Goal: Use online tool/utility: Utilize a website feature to perform a specific function

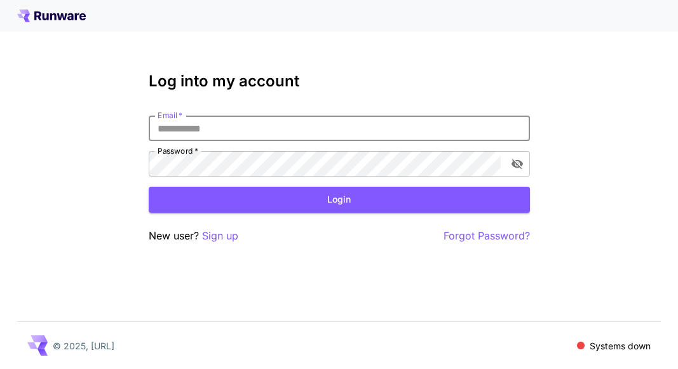
click at [249, 133] on input "Email   *" at bounding box center [339, 128] width 381 height 25
click at [609, 110] on div "Log into my account Email   * Email   * Password   * Password   * Login New use…" at bounding box center [339, 184] width 678 height 369
click at [383, 121] on input "Email   *" at bounding box center [339, 128] width 381 height 25
type input "**********"
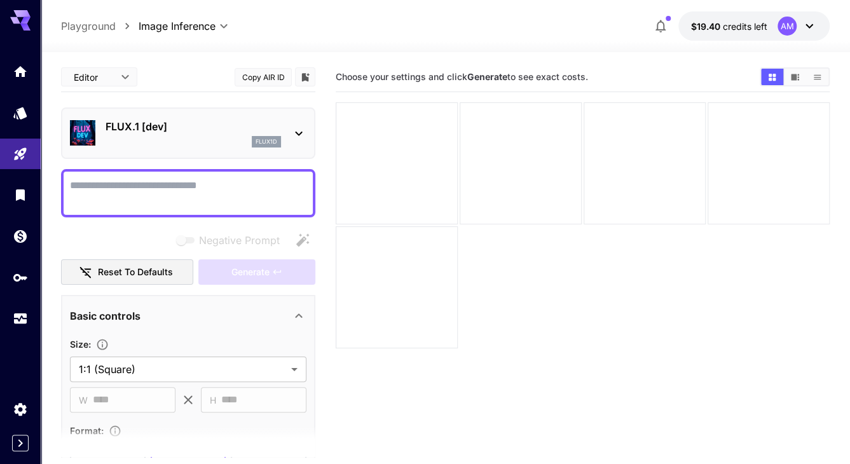
click at [308, 131] on div "FLUX.1 [dev] flux1d" at bounding box center [188, 132] width 254 height 51
click at [306, 132] on div "FLUX.1 [dev] flux1d" at bounding box center [188, 132] width 254 height 51
click at [299, 132] on icon at bounding box center [298, 133] width 15 height 15
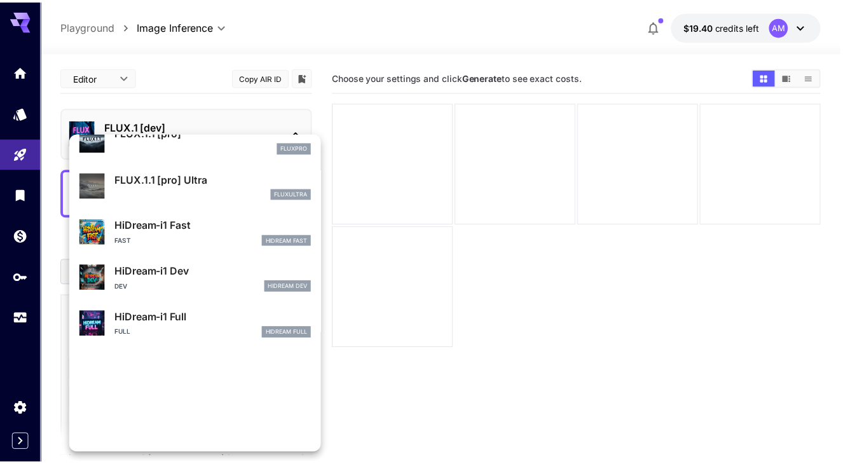
scroll to position [981, 0]
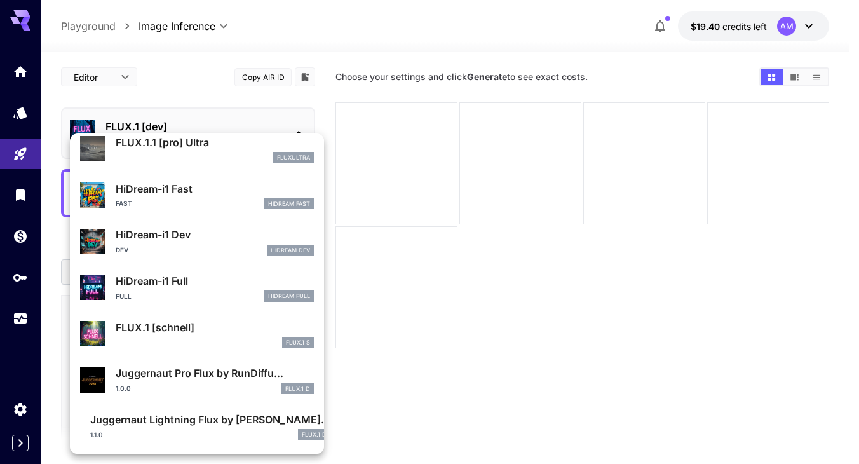
click at [184, 329] on p "FLUX.1 [schnell]" at bounding box center [215, 327] width 198 height 15
type input "*"
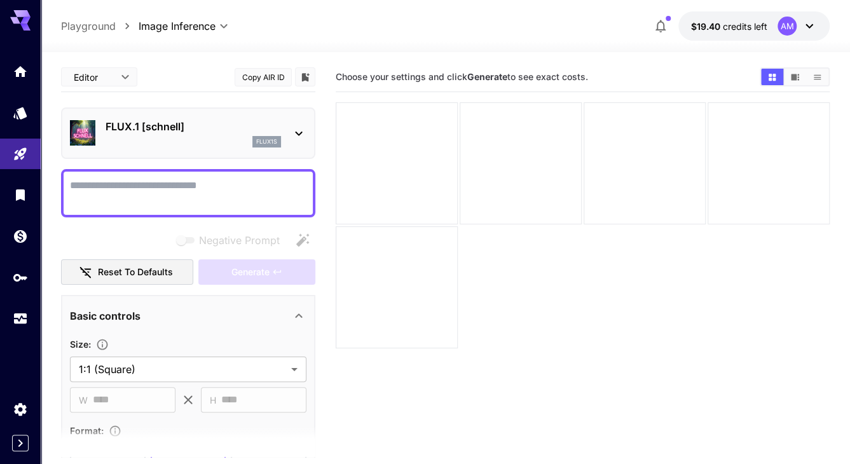
click at [146, 197] on textarea "Negative Prompt" at bounding box center [188, 193] width 236 height 31
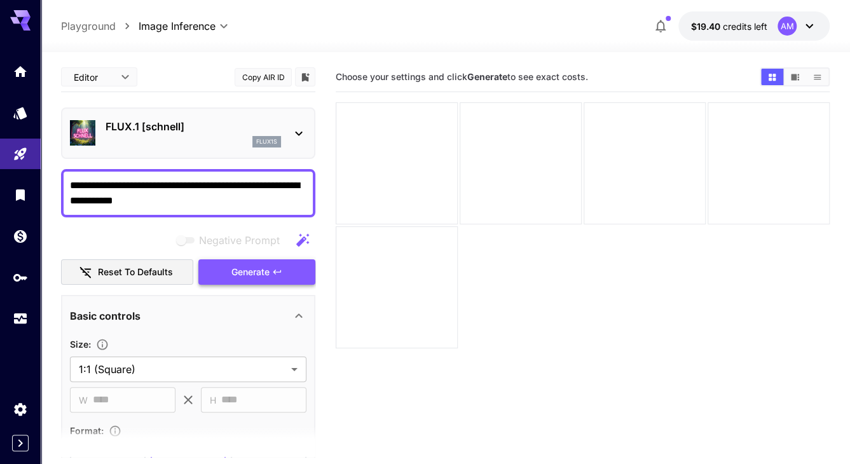
type textarea "**********"
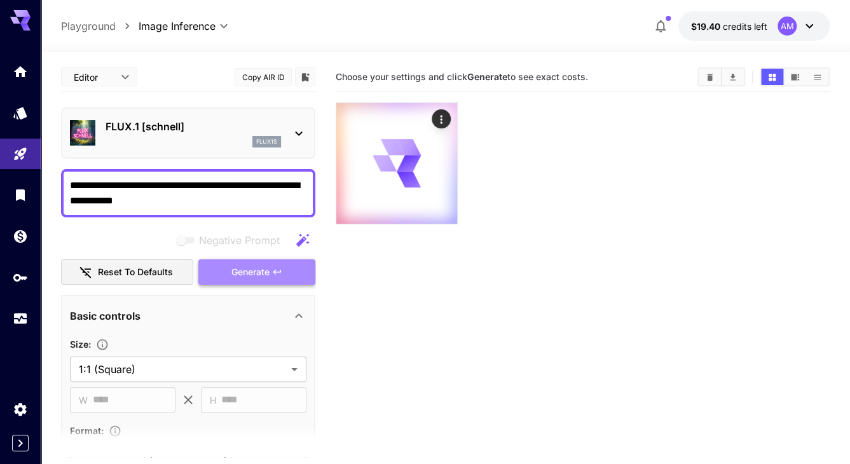
click at [259, 275] on span "Generate" at bounding box center [250, 272] width 38 height 16
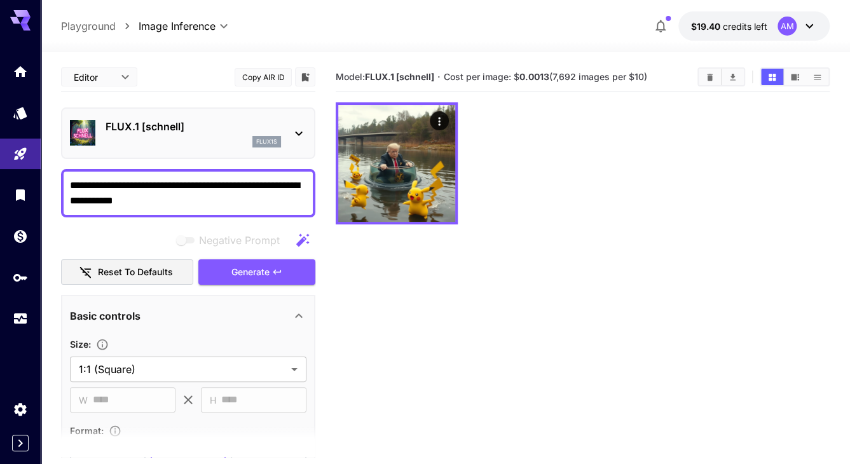
click at [677, 303] on section "Model: FLUX.1 [[PERSON_NAME]] · Cost per image: $ 0.0013 (7,692 images per $10)" at bounding box center [583, 294] width 494 height 464
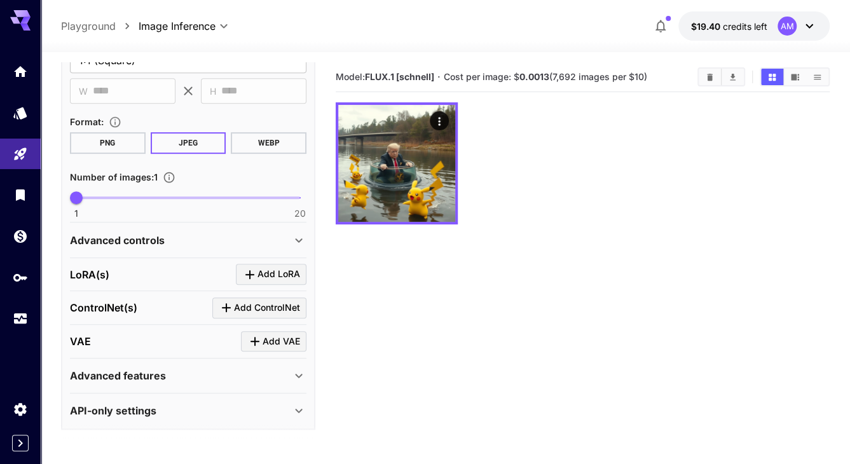
scroll to position [310, 0]
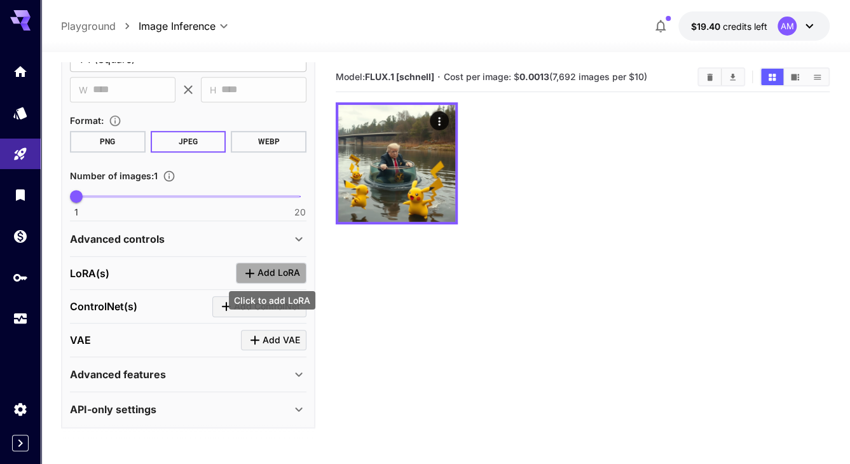
click at [289, 273] on span "Add LoRA" at bounding box center [278, 273] width 43 height 16
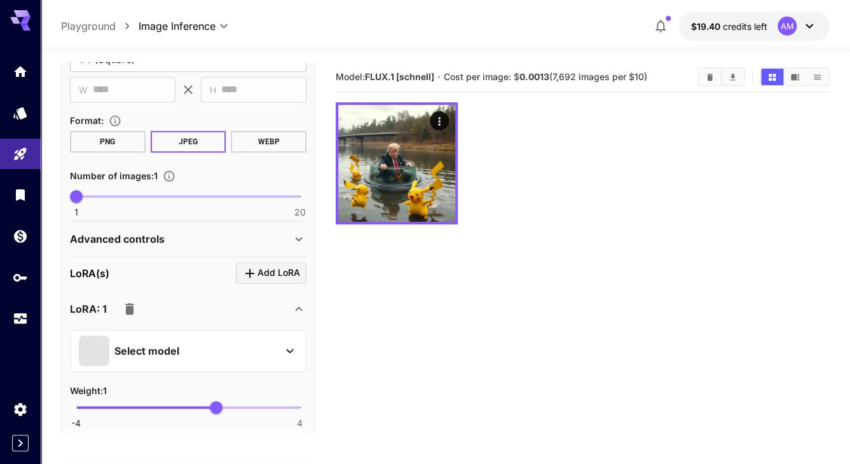
click at [267, 345] on div "Select model" at bounding box center [178, 351] width 198 height 31
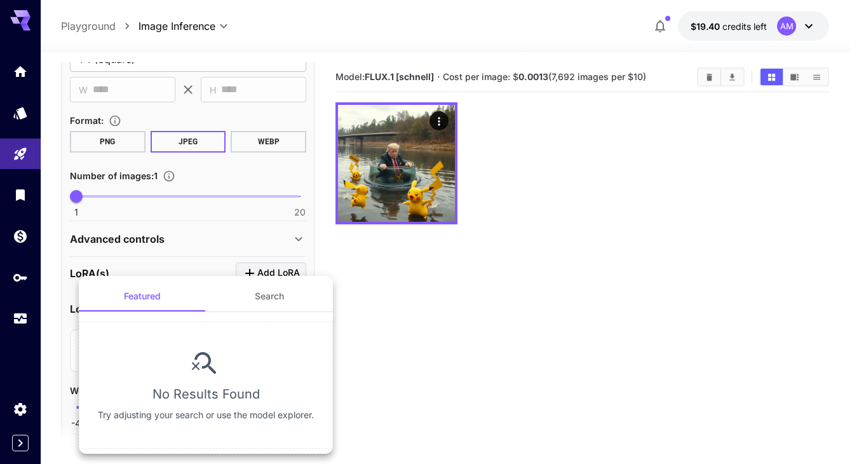
click at [273, 301] on button "Search" at bounding box center [269, 296] width 127 height 31
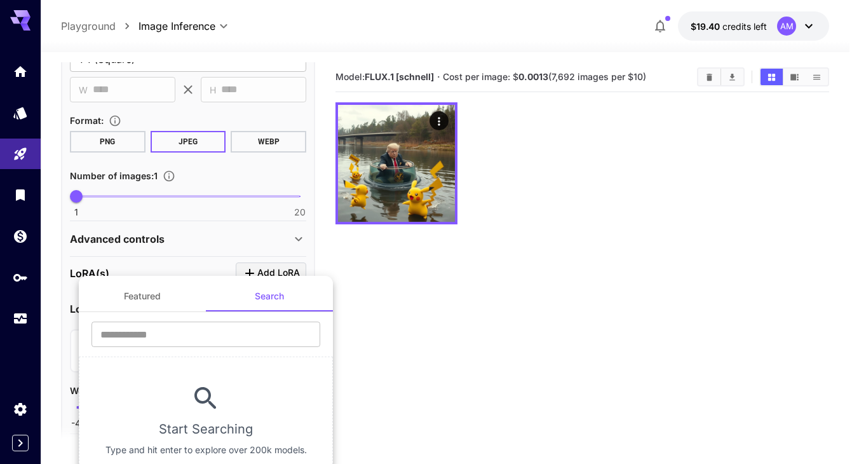
click at [391, 316] on div at bounding box center [429, 232] width 859 height 464
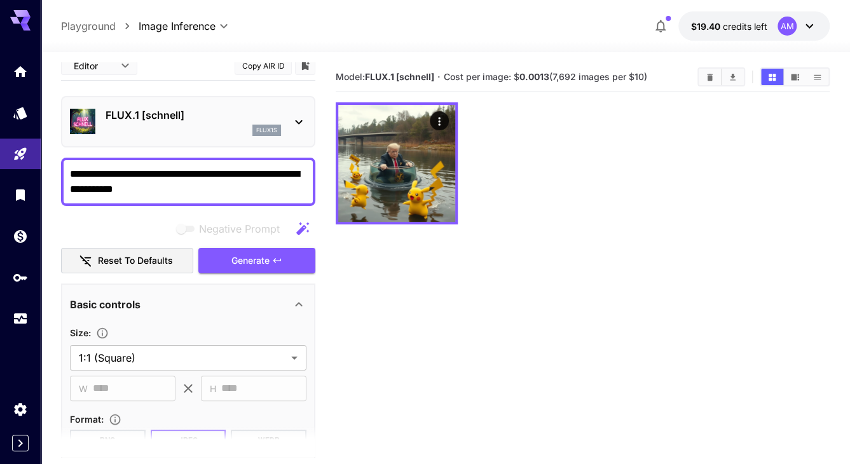
scroll to position [0, 0]
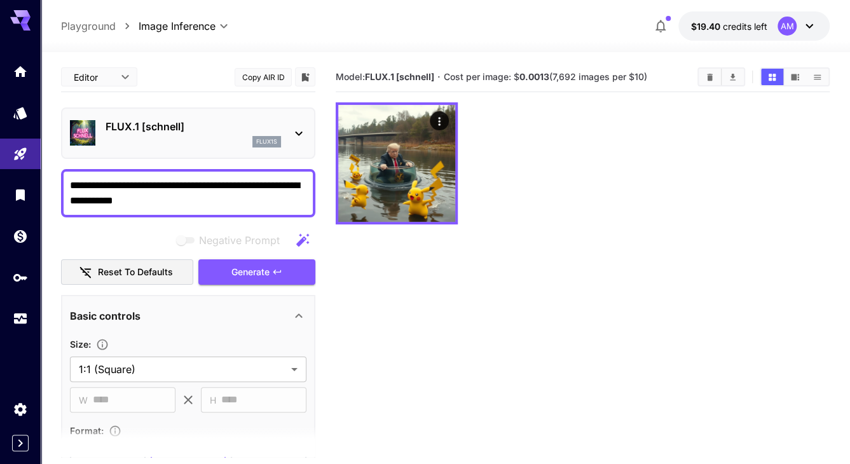
click at [295, 127] on icon at bounding box center [298, 133] width 15 height 15
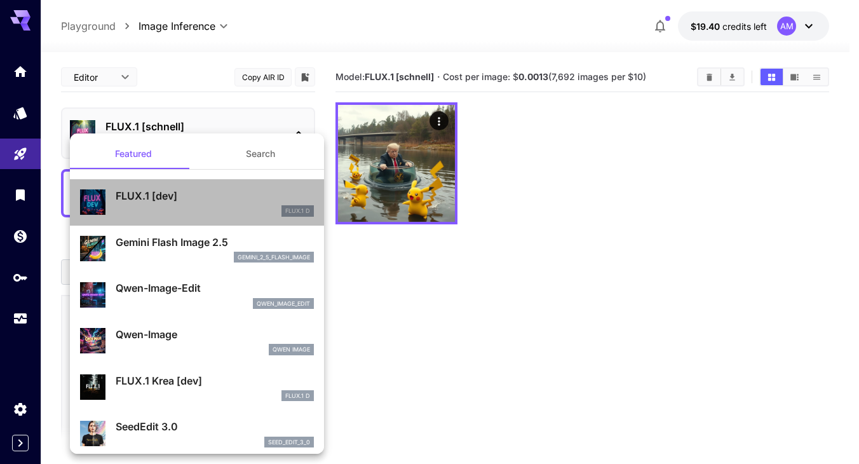
click at [199, 211] on div "FLUX.1 D" at bounding box center [215, 210] width 198 height 11
type input "**"
type input "***"
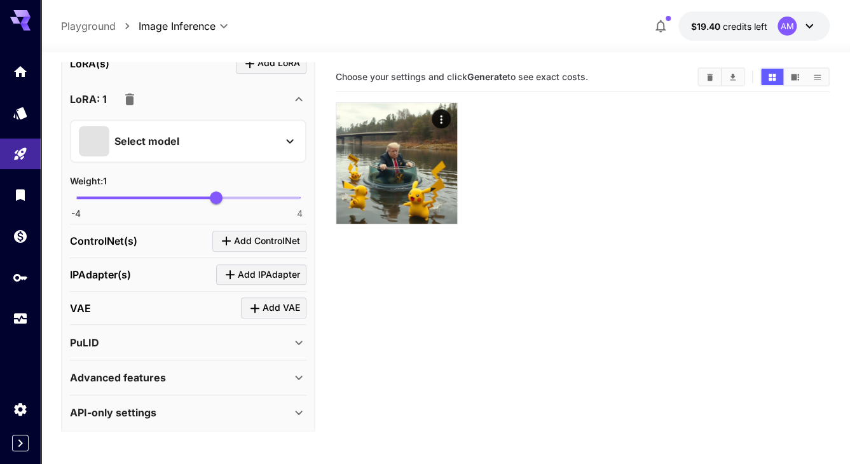
scroll to position [522, 0]
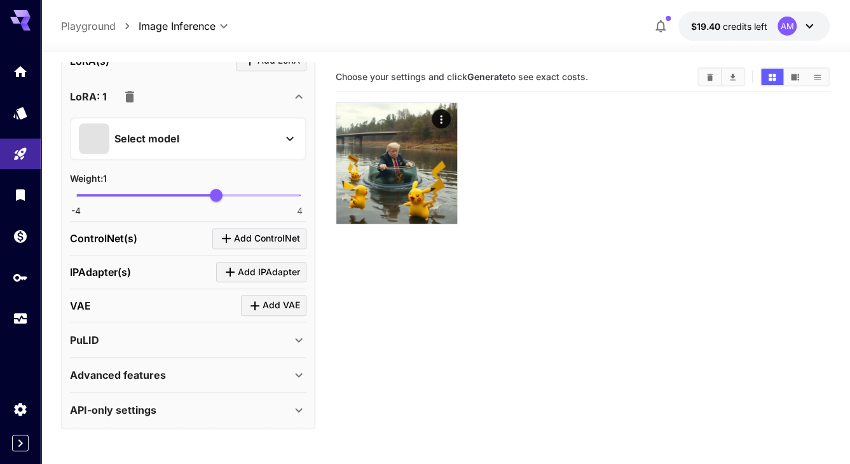
click at [129, 95] on icon "button" at bounding box center [129, 96] width 9 height 11
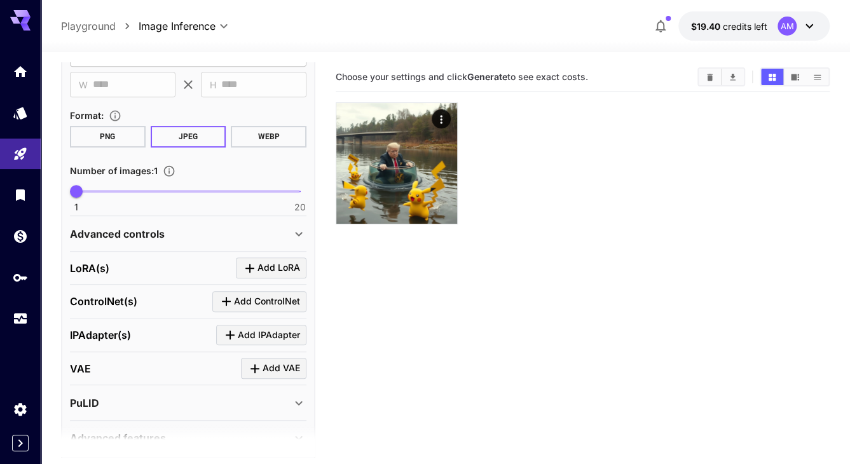
scroll to position [251, 0]
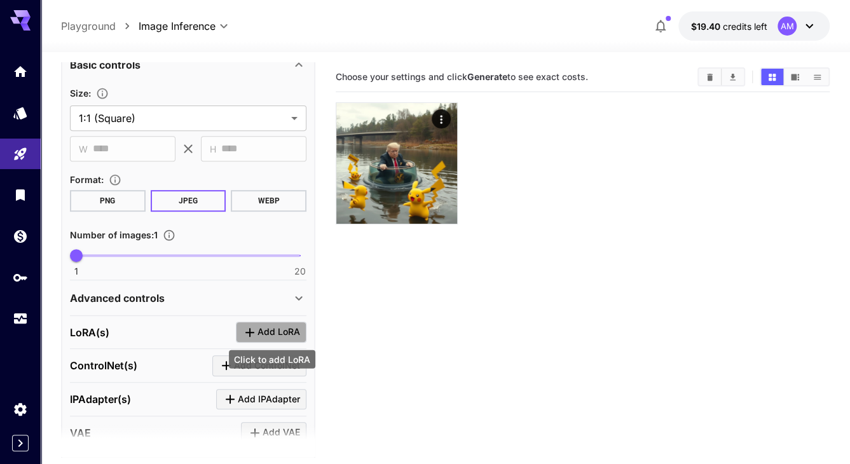
click at [281, 333] on span "Add LoRA" at bounding box center [278, 332] width 43 height 16
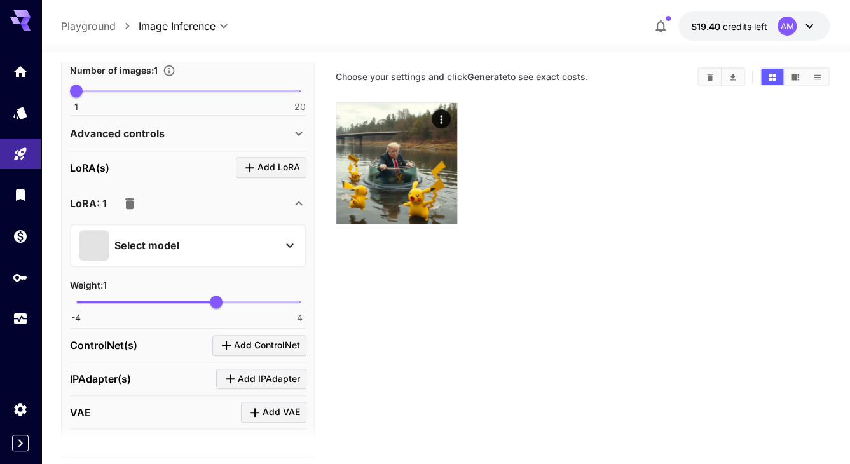
scroll to position [442, 0]
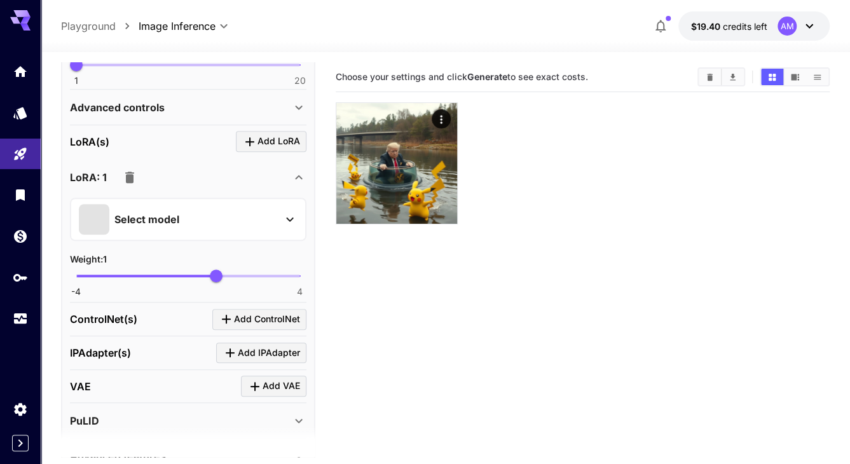
click at [286, 218] on icon at bounding box center [289, 219] width 15 height 15
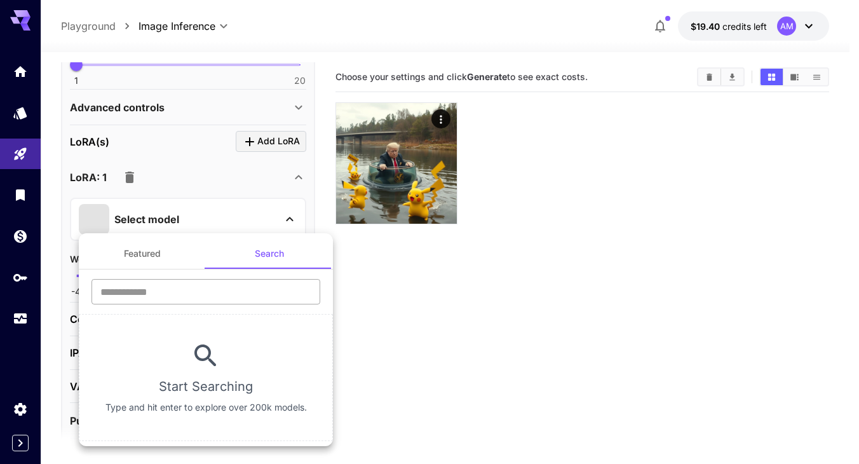
click at [201, 292] on input "text" at bounding box center [206, 291] width 229 height 25
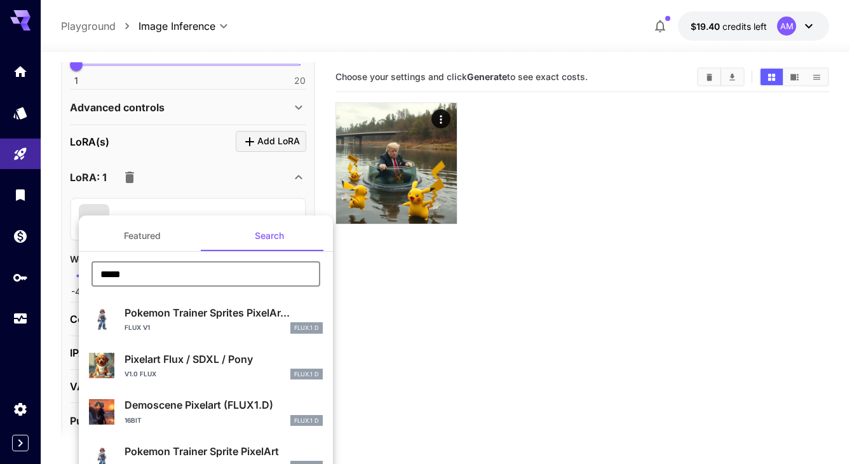
type input "*****"
click at [210, 369] on div "v1.0 Flux FLUX.1 D" at bounding box center [224, 374] width 198 height 11
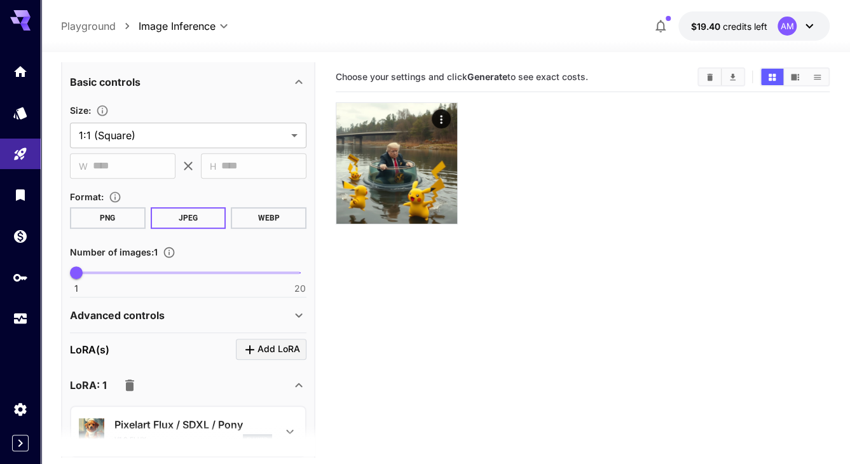
scroll to position [254, 0]
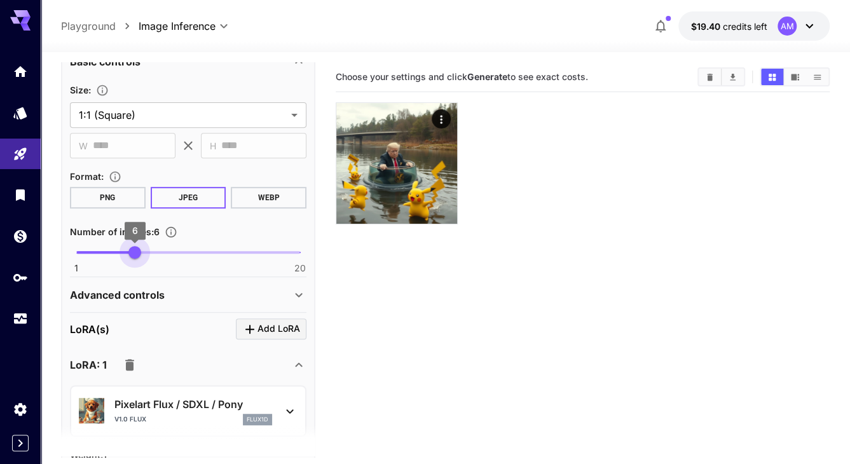
type input "*"
drag, startPoint x: 79, startPoint y: 250, endPoint x: 121, endPoint y: 262, distance: 43.8
click at [121, 259] on span "5" at bounding box center [123, 252] width 13 height 13
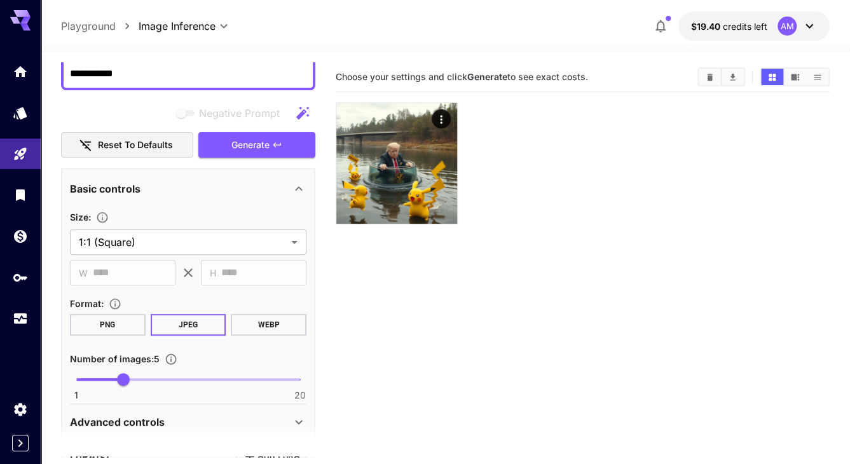
scroll to position [0, 0]
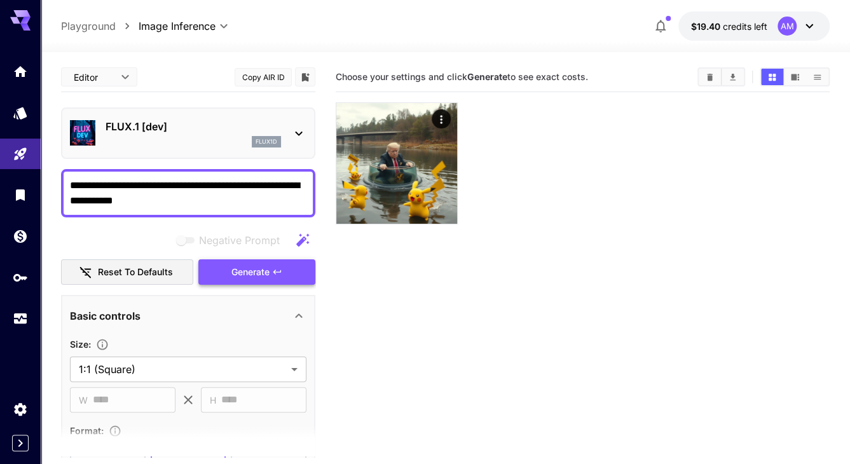
click at [229, 271] on button "Generate" at bounding box center [256, 272] width 117 height 26
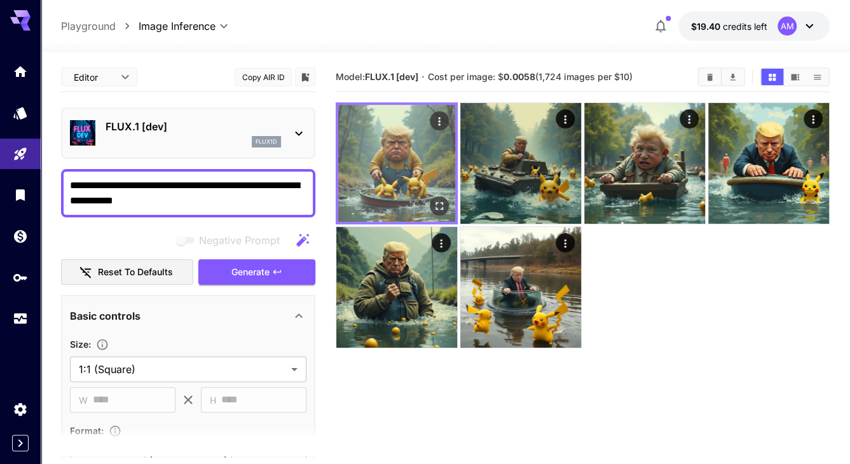
click at [418, 160] on img at bounding box center [396, 163] width 117 height 117
click at [435, 203] on icon "Open in fullscreen" at bounding box center [439, 206] width 13 height 13
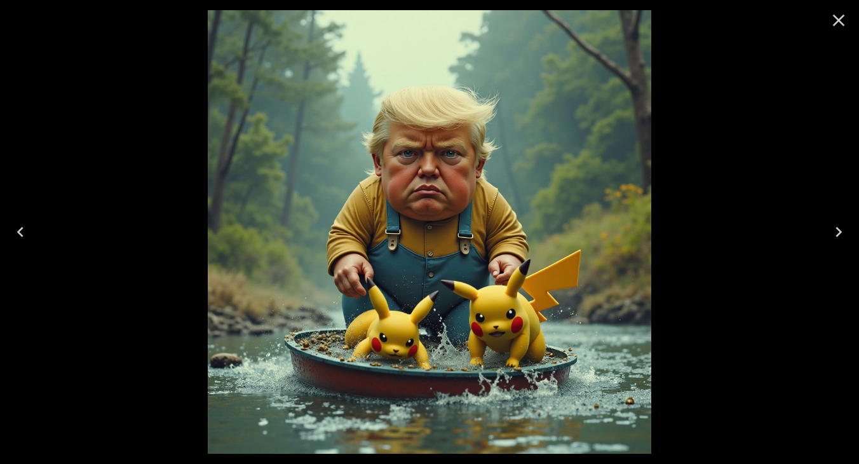
click at [677, 21] on icon "Close" at bounding box center [839, 21] width 12 height 12
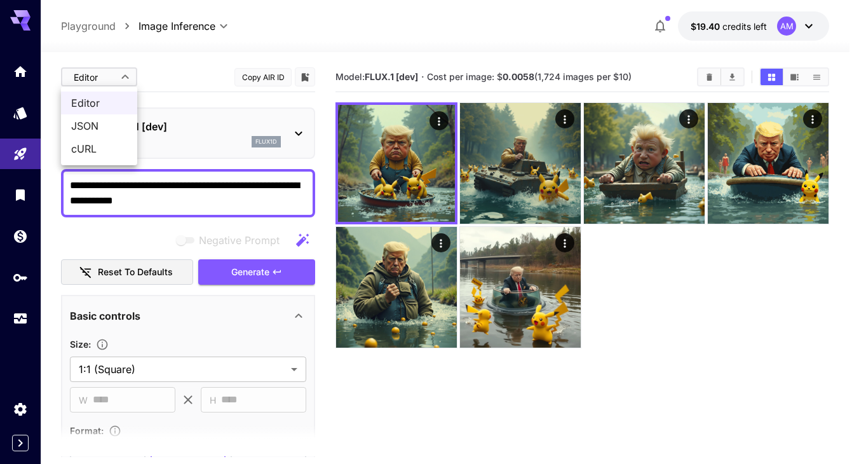
click at [128, 80] on body "**********" at bounding box center [429, 282] width 859 height 564
click at [196, 70] on div at bounding box center [429, 232] width 859 height 464
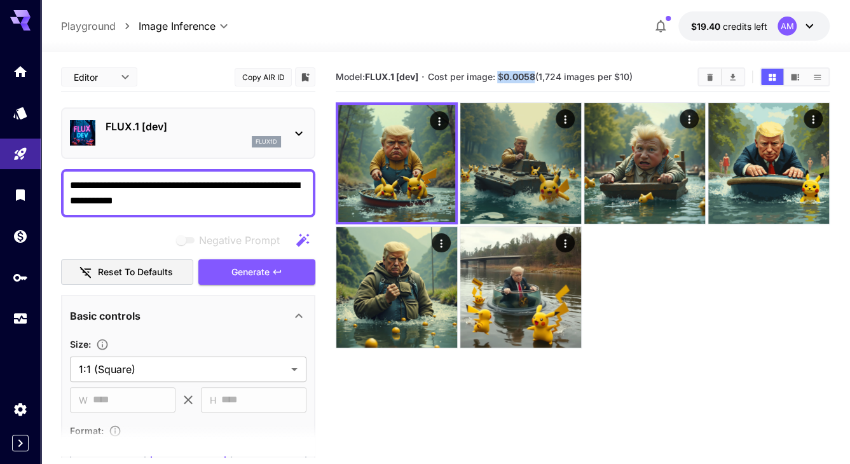
drag, startPoint x: 499, startPoint y: 78, endPoint x: 536, endPoint y: 75, distance: 37.6
click at [536, 75] on span "Cost per image: $ 0.0058 (1,724 images per $10)" at bounding box center [529, 76] width 205 height 11
drag, startPoint x: 546, startPoint y: 78, endPoint x: 564, endPoint y: 76, distance: 17.9
click at [564, 76] on span "Cost per image: $ 0.0058 (1,724 images per $10)" at bounding box center [529, 76] width 205 height 11
drag, startPoint x: 632, startPoint y: 76, endPoint x: 545, endPoint y: 77, distance: 86.4
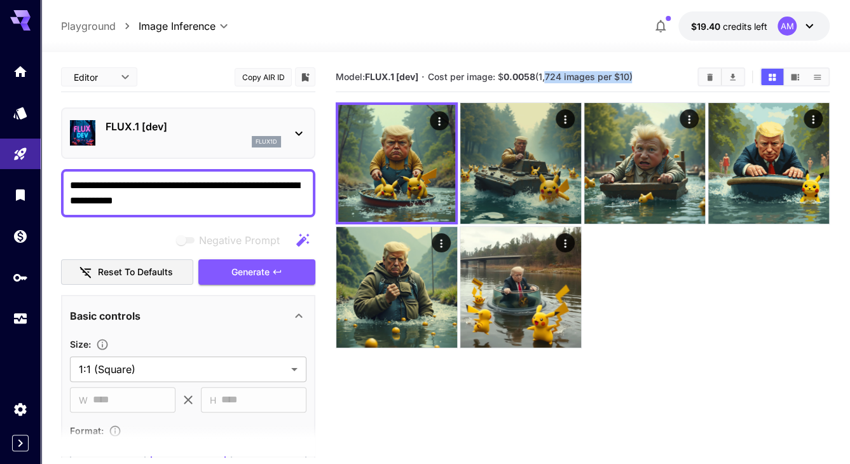
click at [545, 77] on span "Cost per image: $ 0.0058 (1,724 images per $10)" at bounding box center [529, 76] width 205 height 11
click at [550, 72] on span "Cost per image: $ 0.0058 (1,724 images per $10)" at bounding box center [529, 76] width 205 height 11
drag, startPoint x: 543, startPoint y: 73, endPoint x: 632, endPoint y: 74, distance: 89.0
click at [632, 74] on span "Cost per image: $ 0.0058 (1,724 images per $10)" at bounding box center [529, 76] width 205 height 11
click at [677, 297] on div at bounding box center [583, 225] width 494 height 246
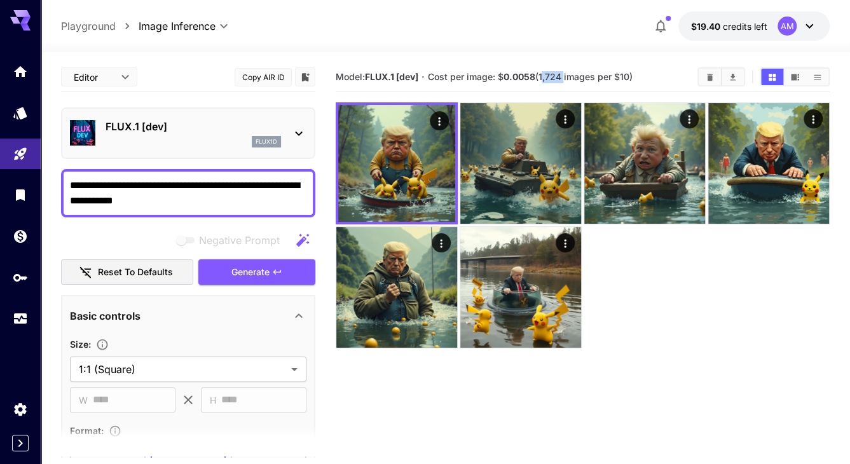
drag, startPoint x: 544, startPoint y: 75, endPoint x: 565, endPoint y: 78, distance: 21.1
click at [565, 78] on span "Cost per image: $ 0.0058 (1,724 images per $10)" at bounding box center [529, 76] width 205 height 11
click at [629, 78] on span "Cost per image: $ 0.0058 (1,724 images per $10)" at bounding box center [529, 76] width 205 height 11
click at [651, 344] on div at bounding box center [583, 225] width 494 height 246
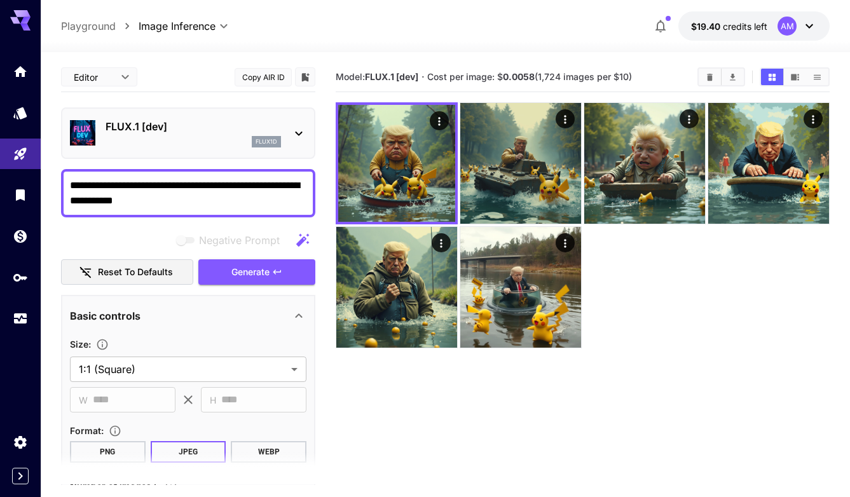
click at [677, 353] on section "Model: FLUX.1 [dev] · Cost per image: $ 0.0058 (1,724 images per $10)" at bounding box center [583, 310] width 494 height 497
click at [658, 29] on icon "button" at bounding box center [660, 26] width 10 height 13
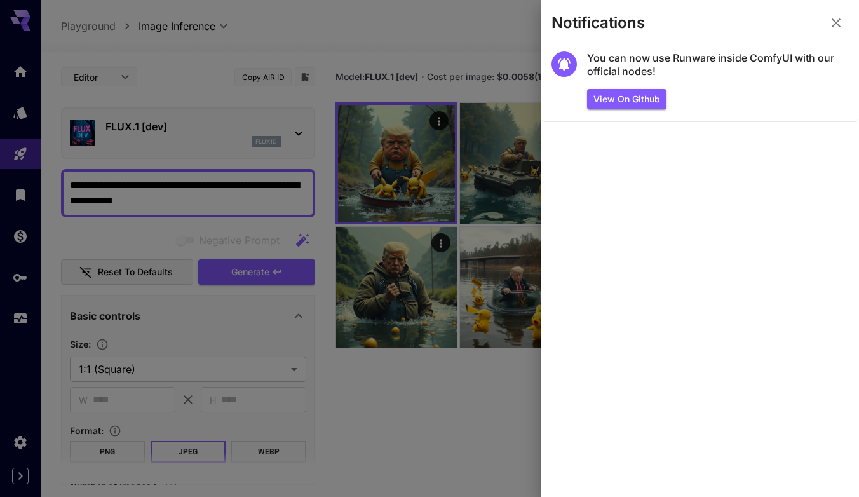
click at [677, 25] on icon "button" at bounding box center [836, 22] width 9 height 9
